Goal: Obtain resource: Obtain resource

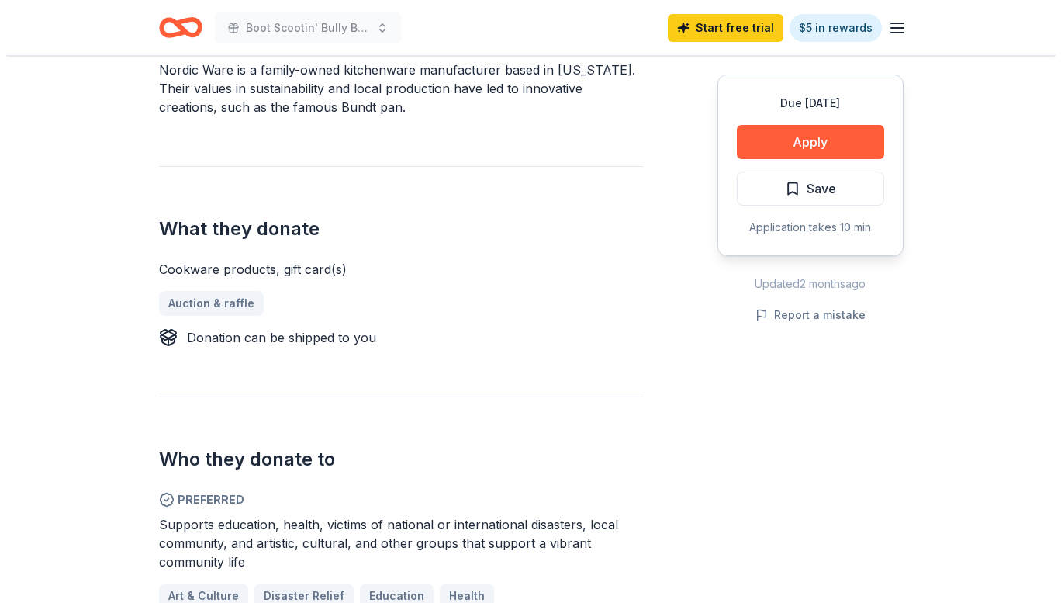
scroll to position [501, 0]
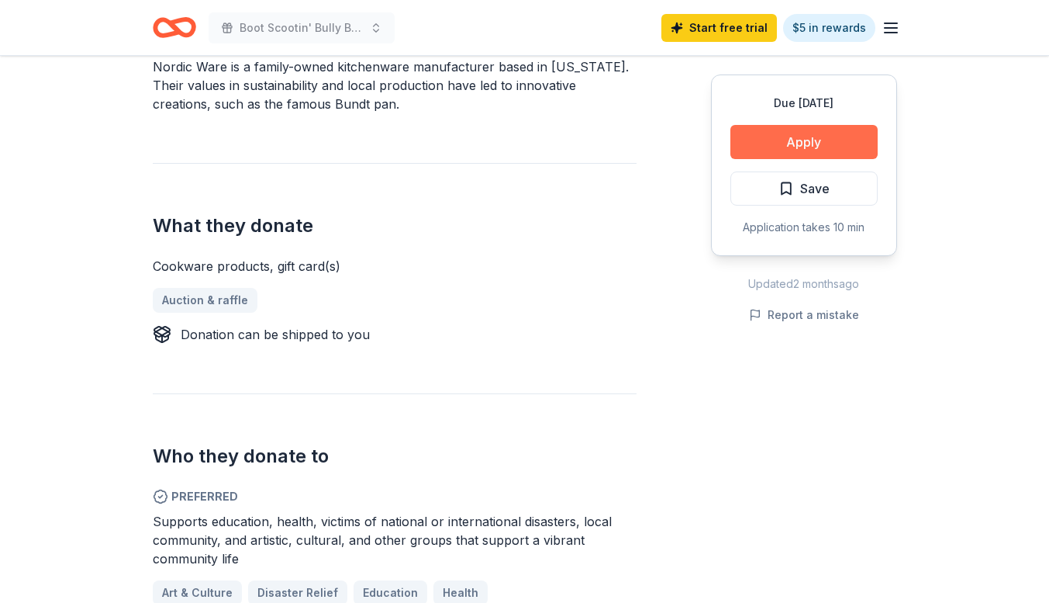
click at [783, 136] on button "Apply" at bounding box center [804, 142] width 147 height 34
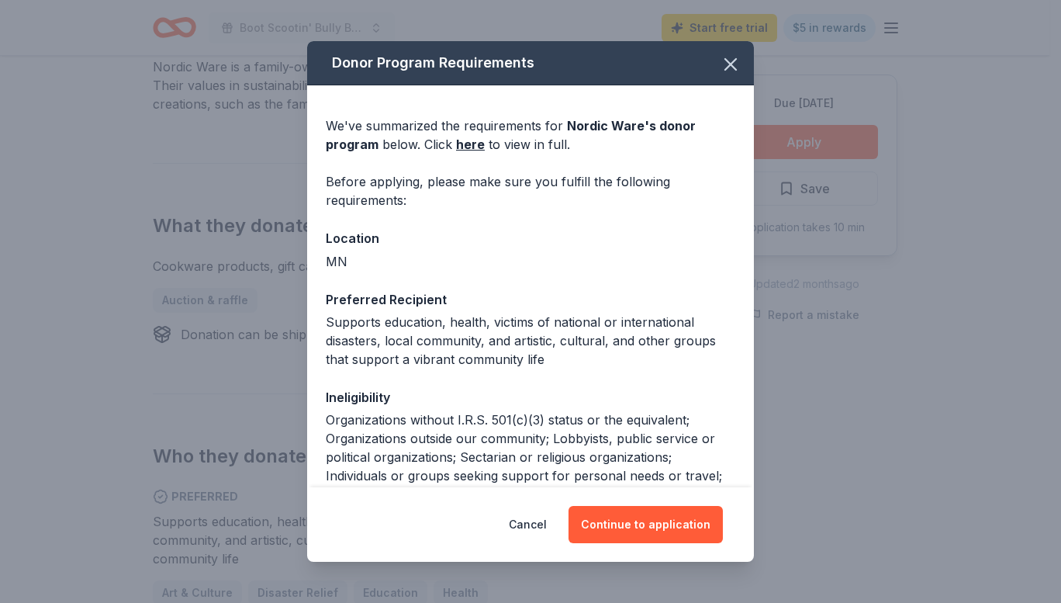
click at [641, 543] on div "Cancel Continue to application" at bounding box center [530, 524] width 447 height 74
click at [662, 524] on button "Continue to application" at bounding box center [645, 524] width 154 height 37
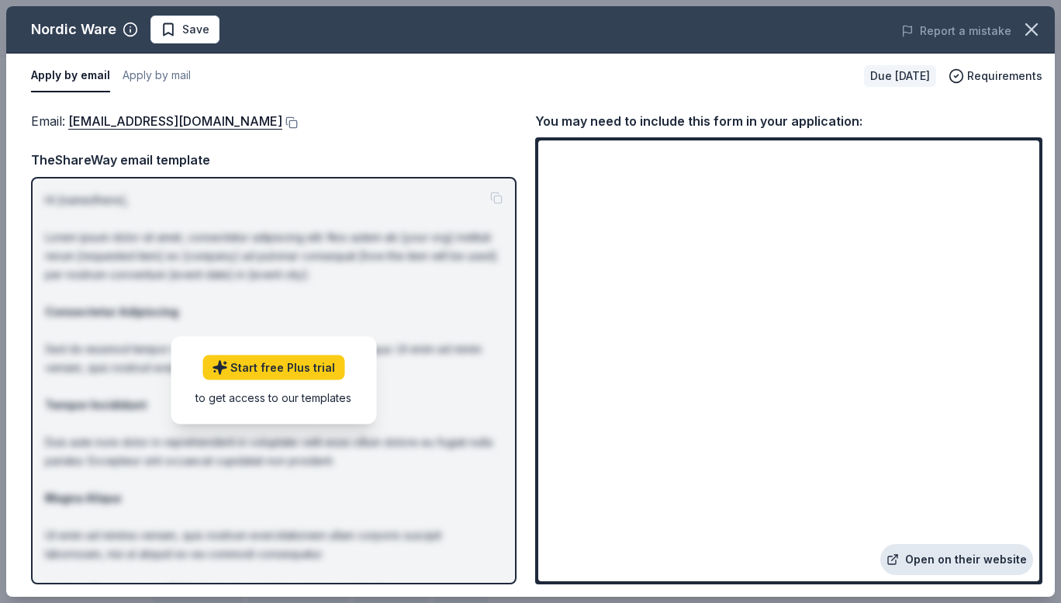
click at [966, 565] on link "Open on their website" at bounding box center [956, 559] width 153 height 31
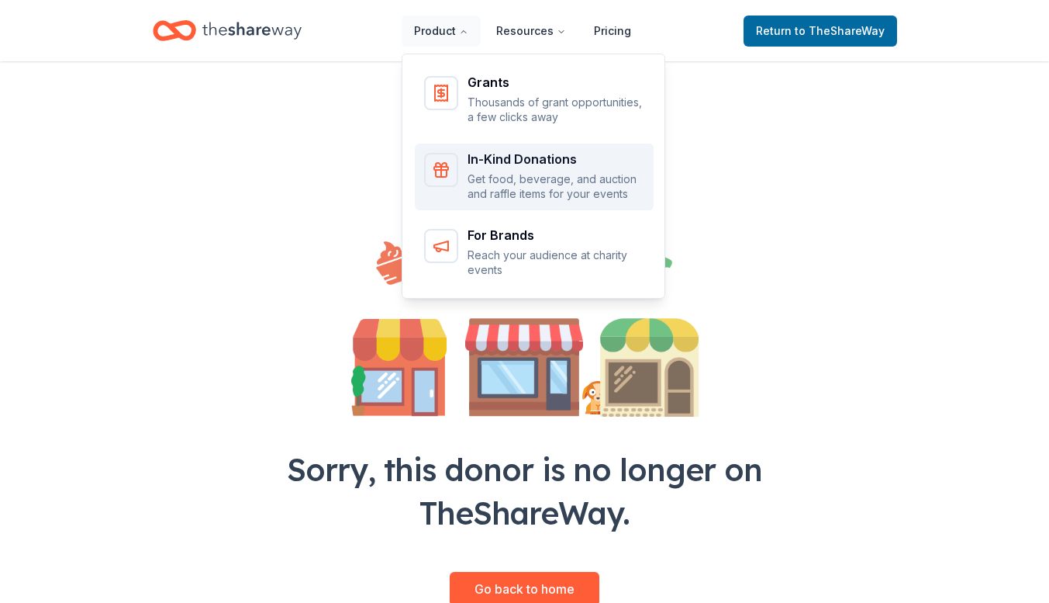
click at [506, 171] on div "In-Kind Donations Get food, beverage, and auction and raffle items for your eve…" at bounding box center [556, 177] width 177 height 49
